Goal: Communication & Community: Connect with others

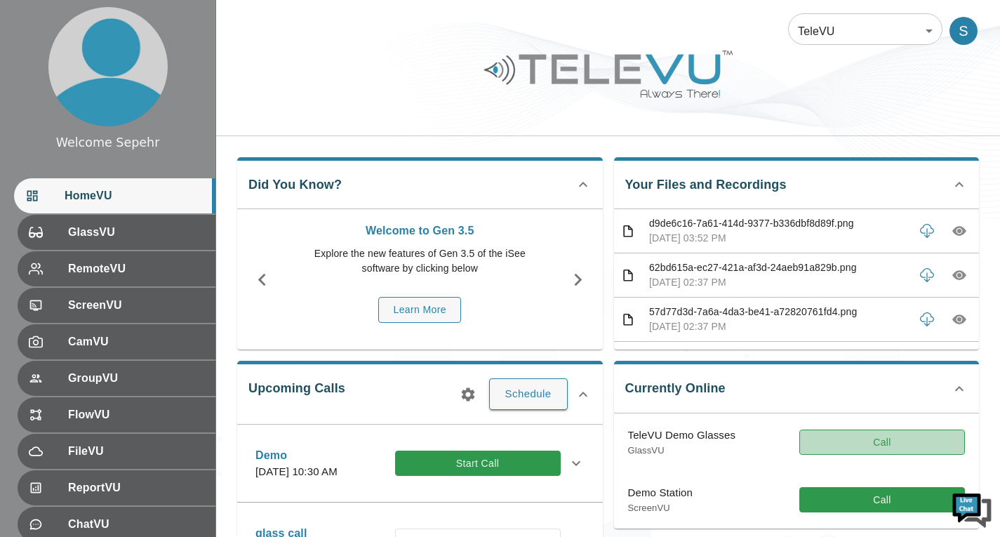
click at [903, 446] on button "Call" at bounding box center [883, 443] width 166 height 26
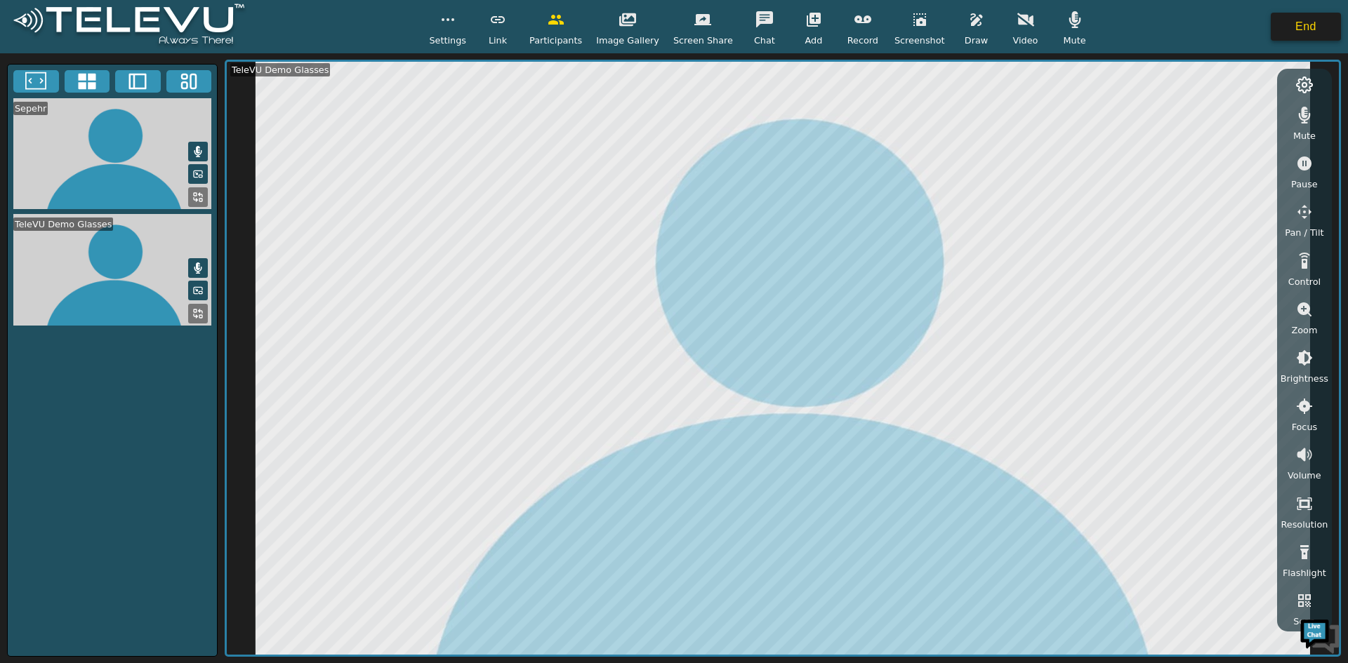
drag, startPoint x: 1305, startPoint y: 24, endPoint x: 1297, endPoint y: 14, distance: 12.9
click at [1010, 14] on button "End" at bounding box center [1306, 27] width 70 height 28
